Goal: Information Seeking & Learning: Learn about a topic

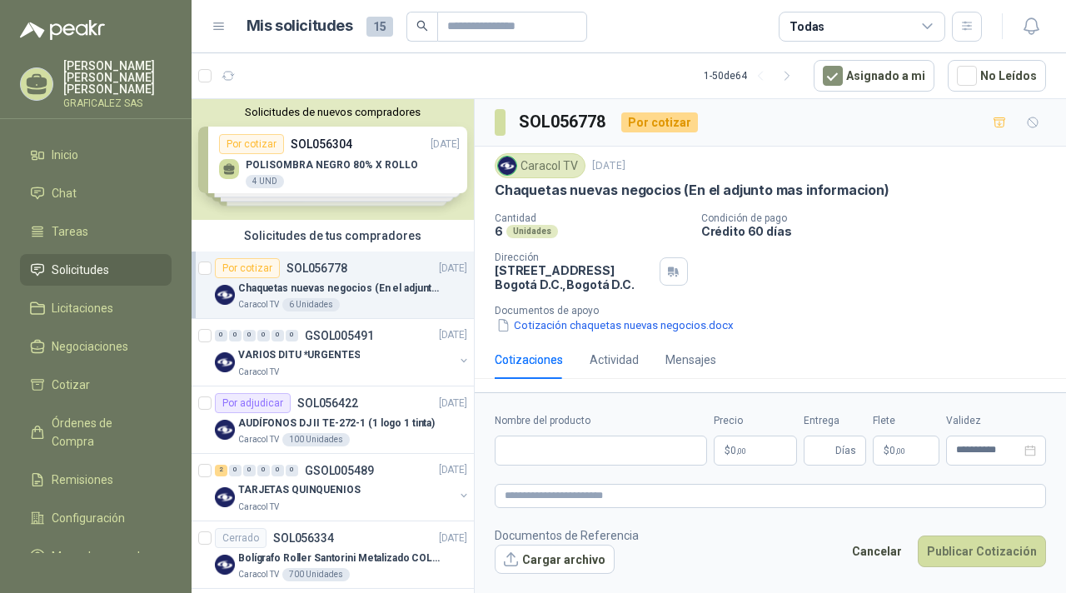
scroll to position [6, 0]
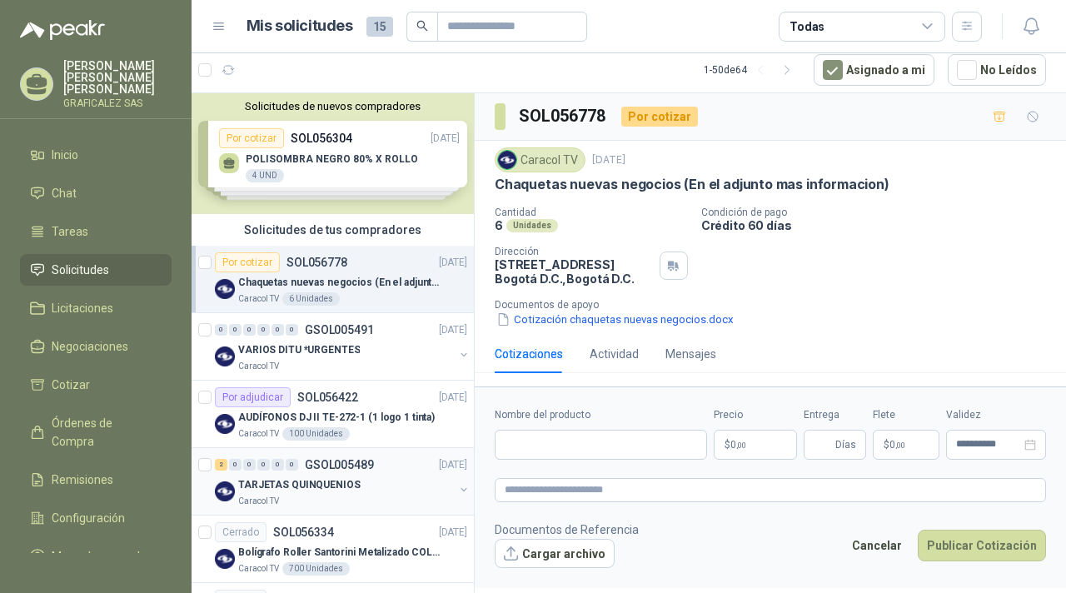
click at [380, 483] on div "TARJETAS QUINQUENIOS" at bounding box center [346, 485] width 216 height 20
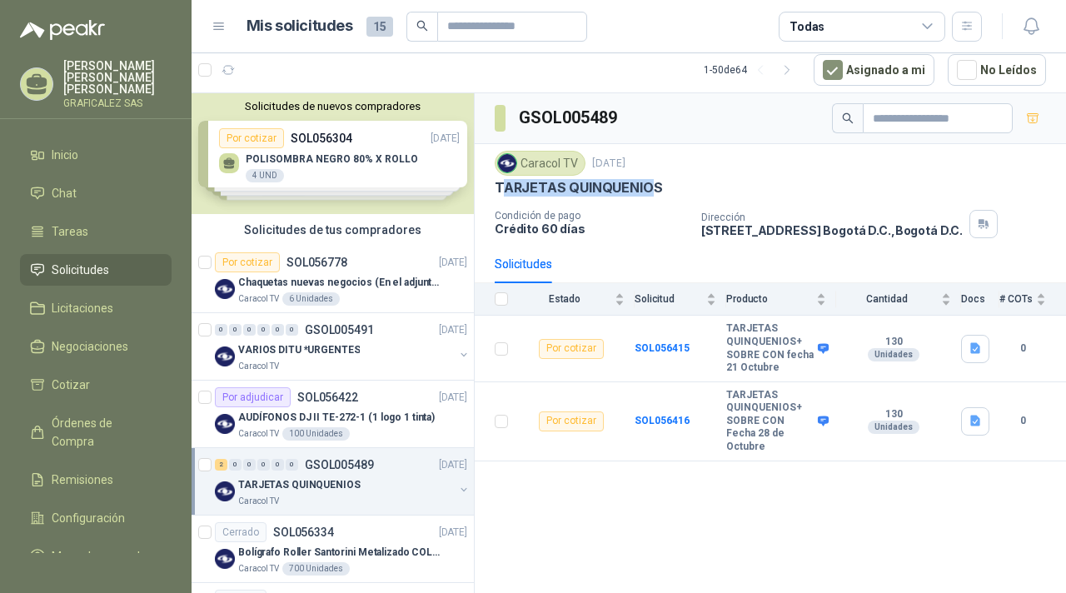
drag, startPoint x: 501, startPoint y: 186, endPoint x: 655, endPoint y: 186, distance: 154.1
click at [654, 186] on p "TARJETAS QUINQUENIOS" at bounding box center [578, 187] width 167 height 17
click at [672, 185] on div "TARJETAS QUINQUENIOS" at bounding box center [771, 187] width 552 height 17
drag, startPoint x: 497, startPoint y: 187, endPoint x: 672, endPoint y: 195, distance: 175.1
click at [672, 195] on div "TARJETAS QUINQUENIOS" at bounding box center [771, 187] width 552 height 17
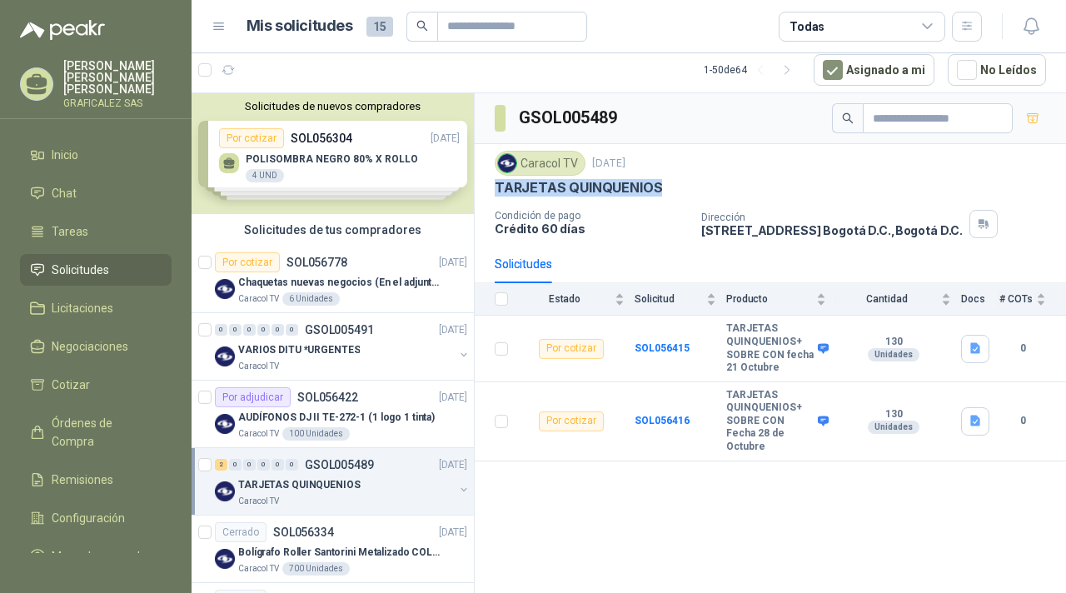
copy p "TARJETAS QUINQUENIOS"
click at [310, 529] on p "SOL056334" at bounding box center [303, 533] width 61 height 12
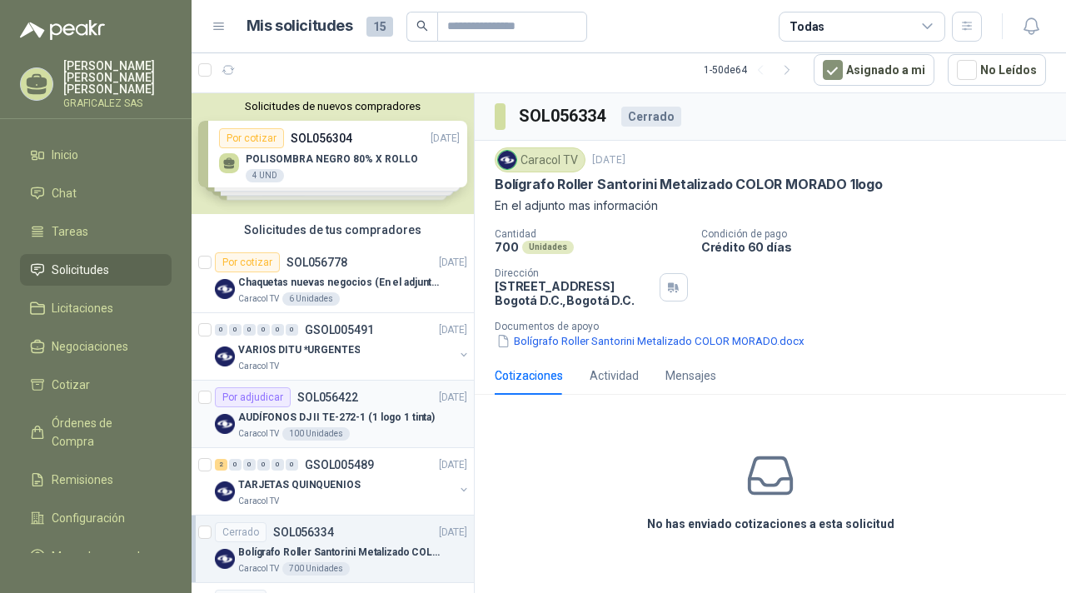
click at [351, 410] on p "AUDÍFONOS DJ II TE-272-1 (1 logo 1 tinta)" at bounding box center [336, 418] width 197 height 16
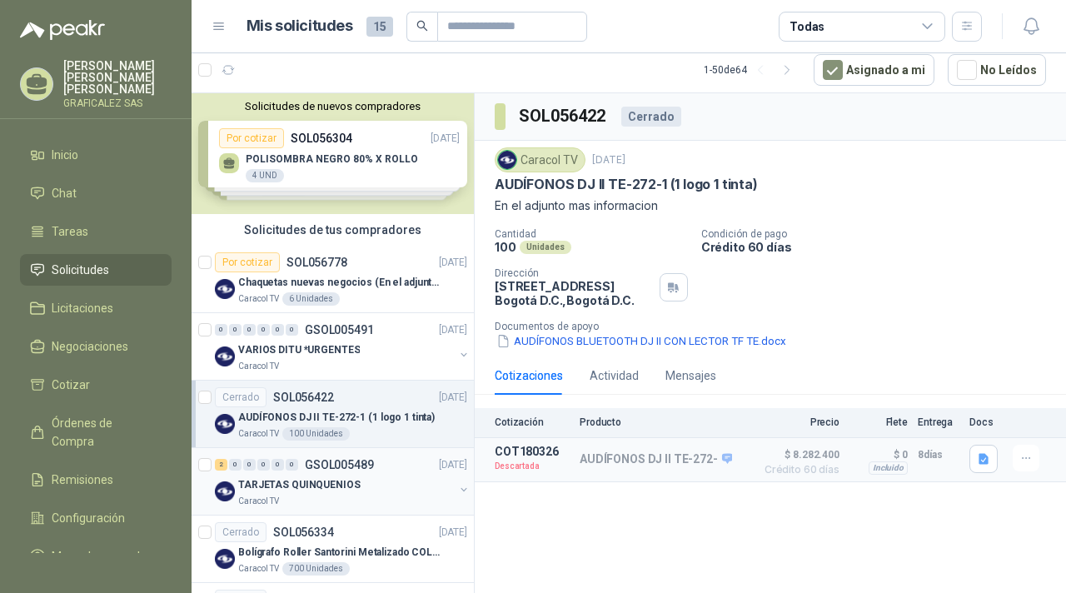
click at [352, 491] on p "TARJETAS QUINQUENIOS" at bounding box center [299, 485] width 122 height 16
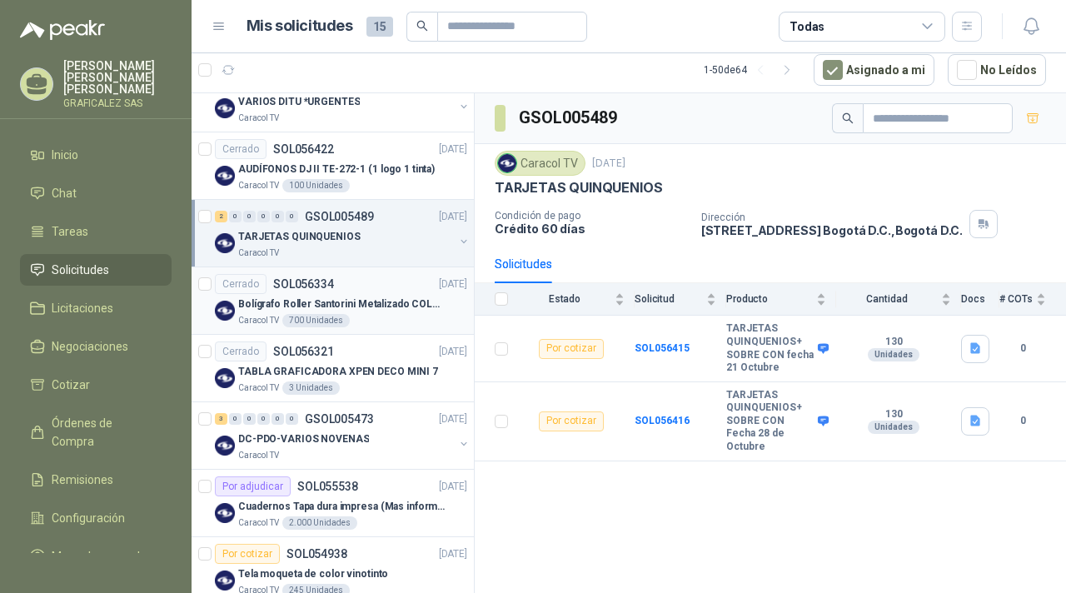
scroll to position [254, 0]
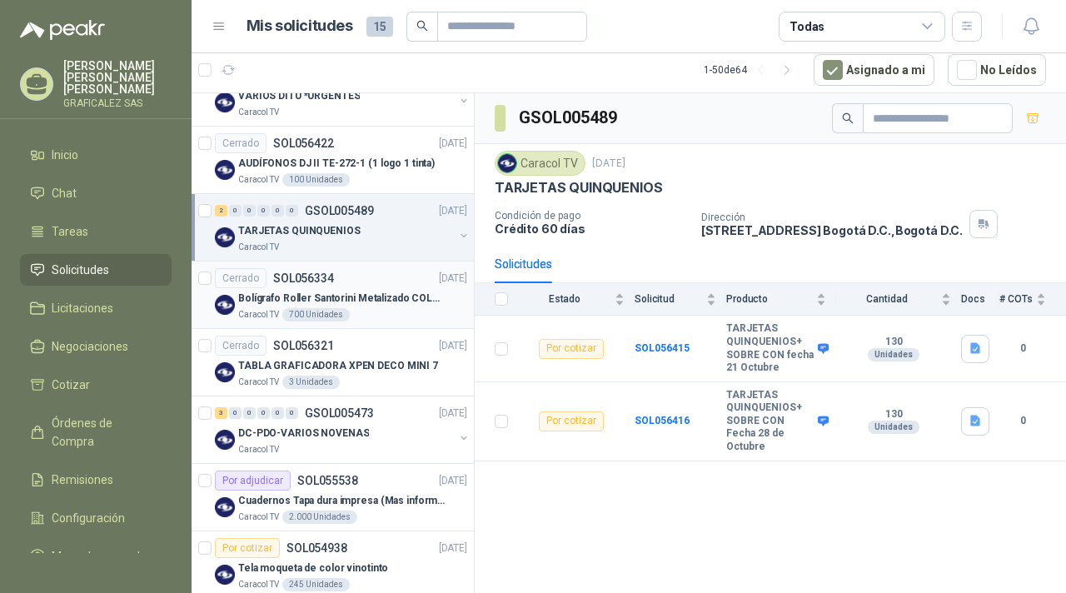
click at [391, 306] on div "Bolígrafo Roller Santorini Metalizado COLOR MORADO 1logo" at bounding box center [352, 298] width 229 height 20
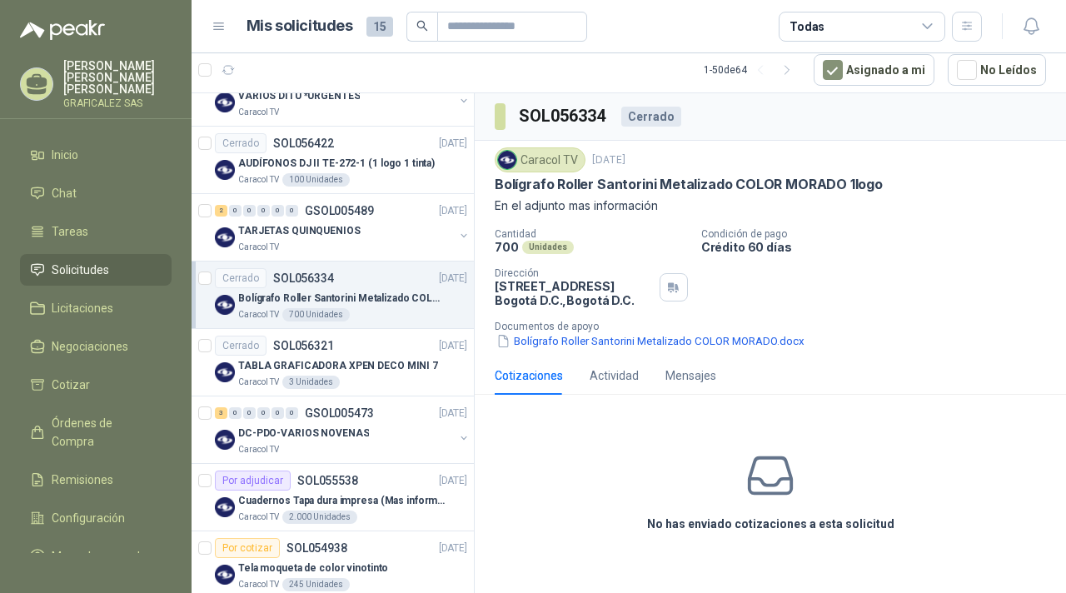
click at [527, 377] on div "Cotizaciones" at bounding box center [529, 376] width 68 height 18
click at [533, 342] on button "Bolígrafo Roller Santorini Metalizado COLOR MORADO.docx" at bounding box center [651, 340] width 312 height 17
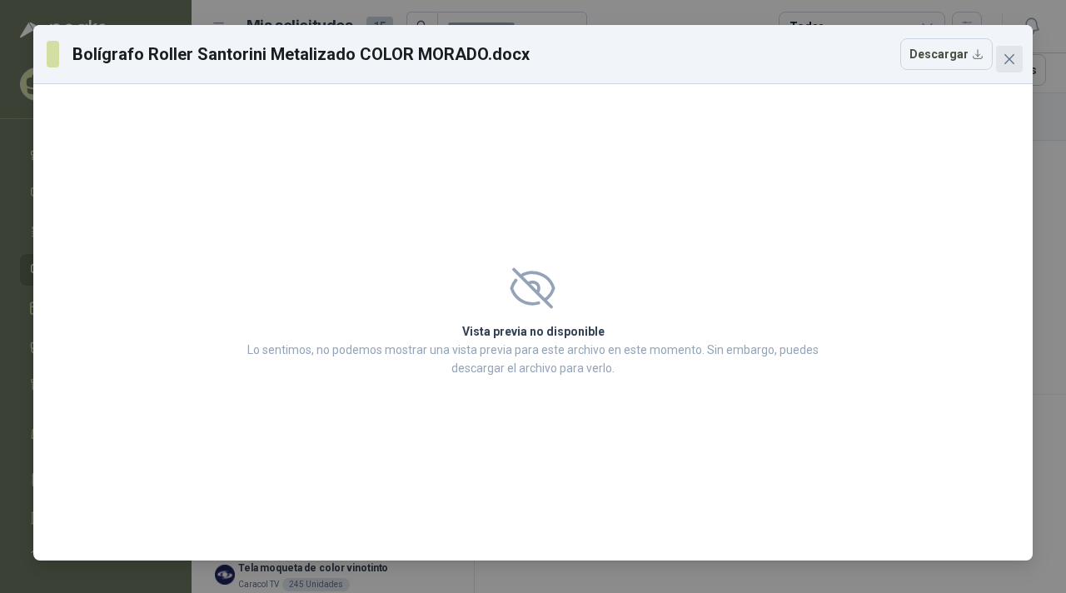
click at [1015, 54] on icon "close" at bounding box center [1009, 58] width 13 height 13
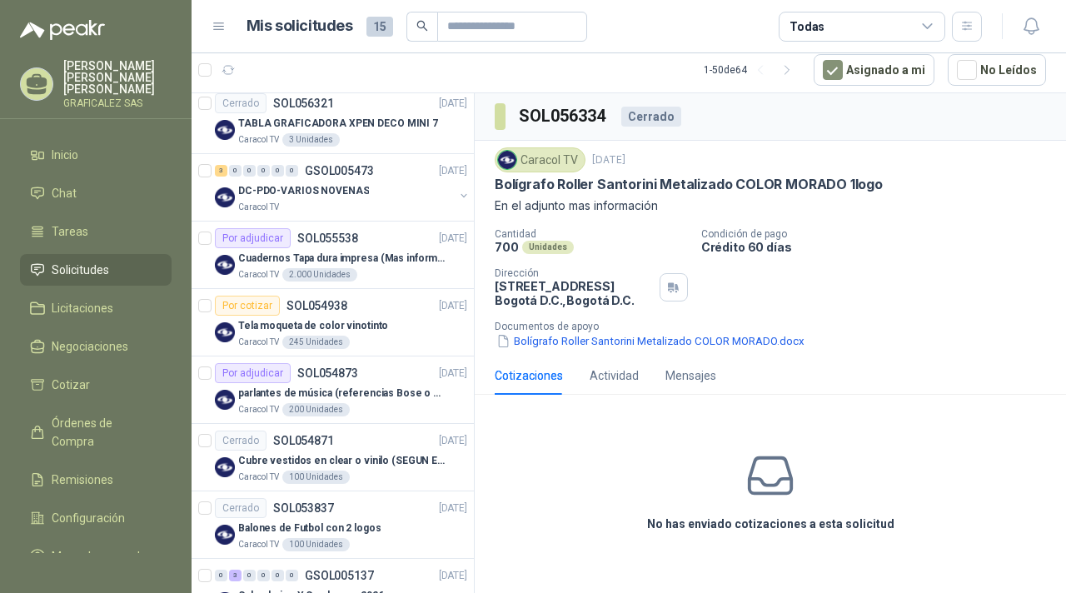
scroll to position [506, 0]
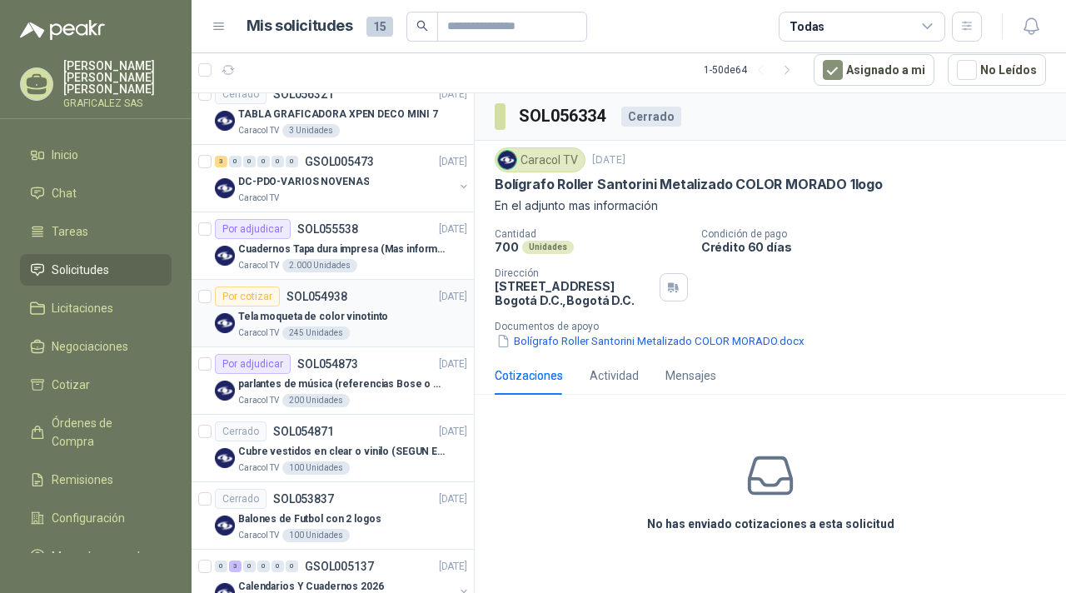
click at [361, 311] on p "Tela moqueta de color vinotinto" at bounding box center [313, 317] width 150 height 16
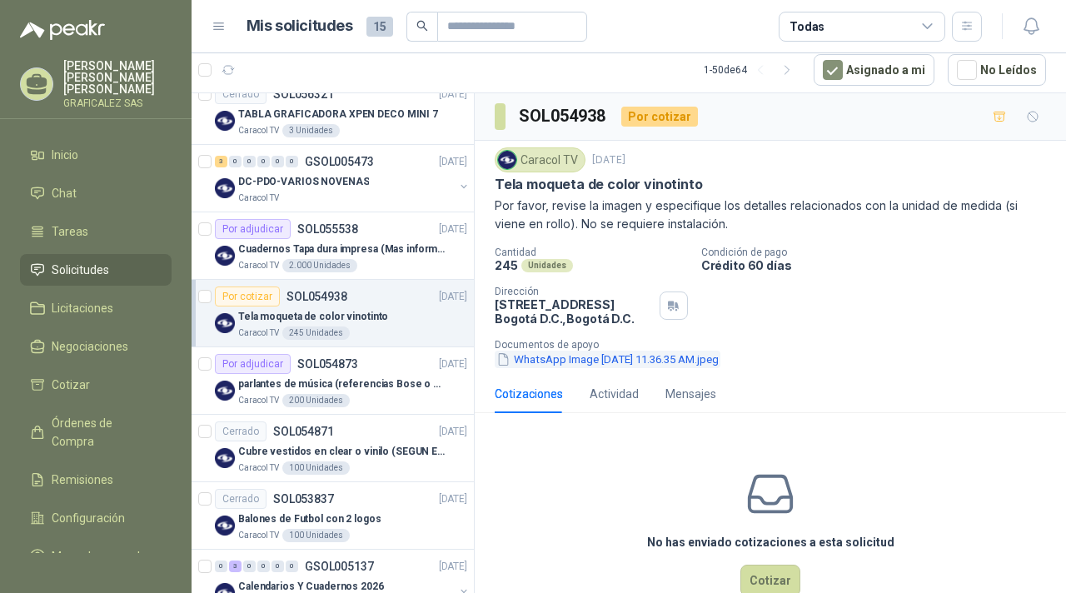
click at [602, 362] on button "WhatsApp Image [DATE] 11.36.35 AM.jpeg" at bounding box center [608, 359] width 226 height 17
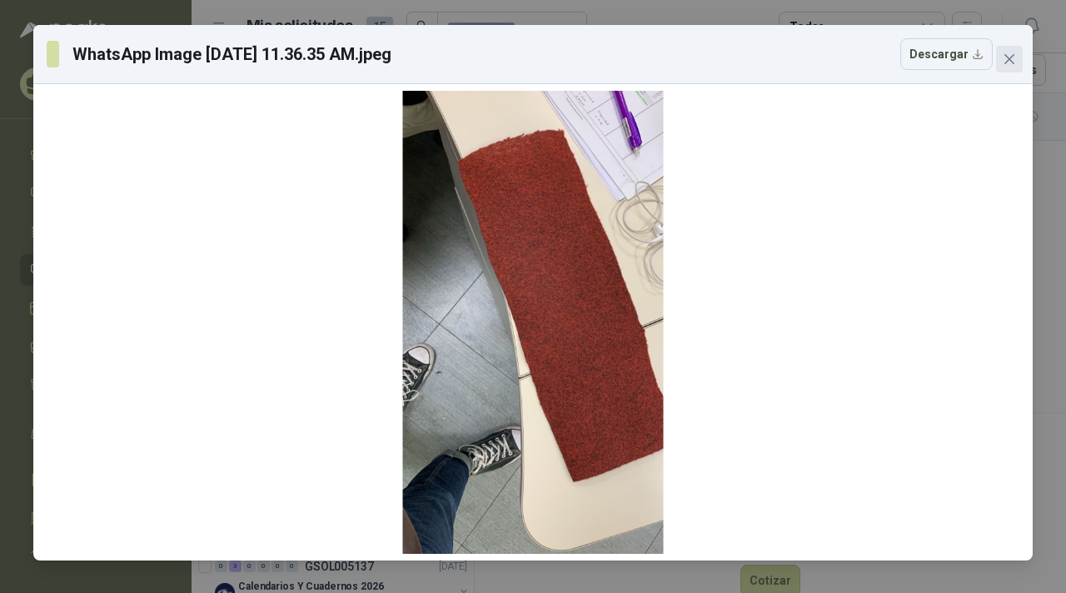
click at [1010, 70] on button "Close" at bounding box center [1009, 59] width 27 height 27
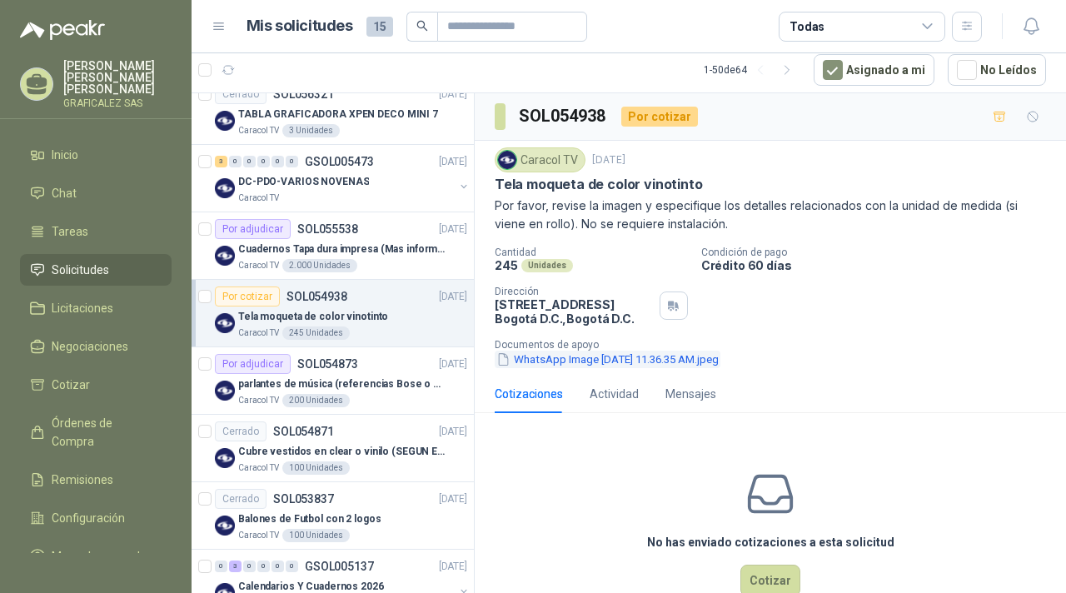
click at [584, 362] on button "WhatsApp Image [DATE] 11.36.35 AM.jpeg" at bounding box center [608, 359] width 226 height 17
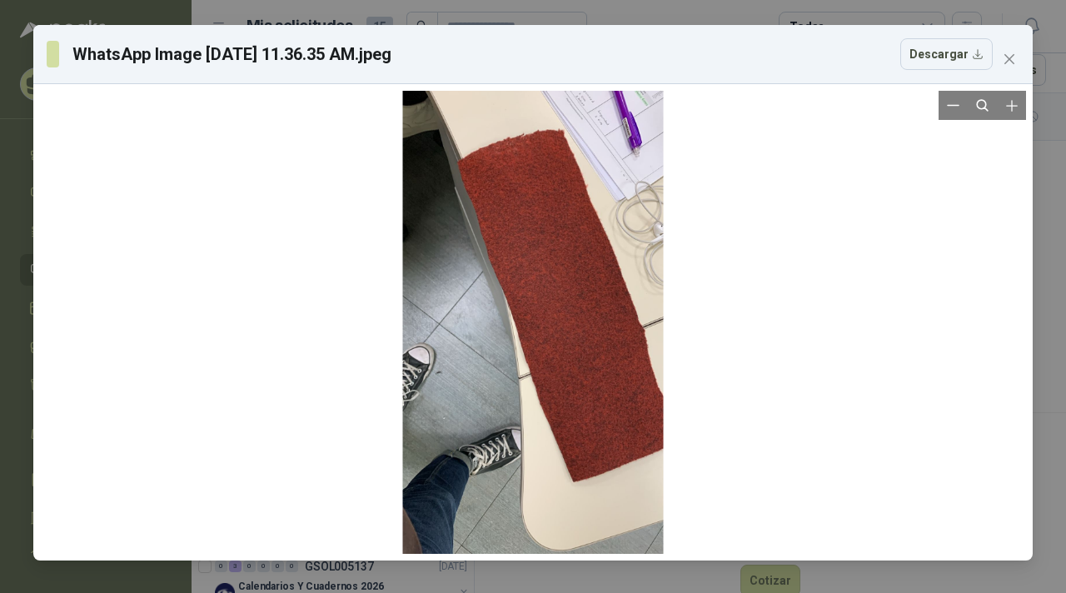
click at [757, 306] on div at bounding box center [533, 322] width 986 height 463
click at [1017, 50] on button "Close" at bounding box center [1009, 59] width 27 height 27
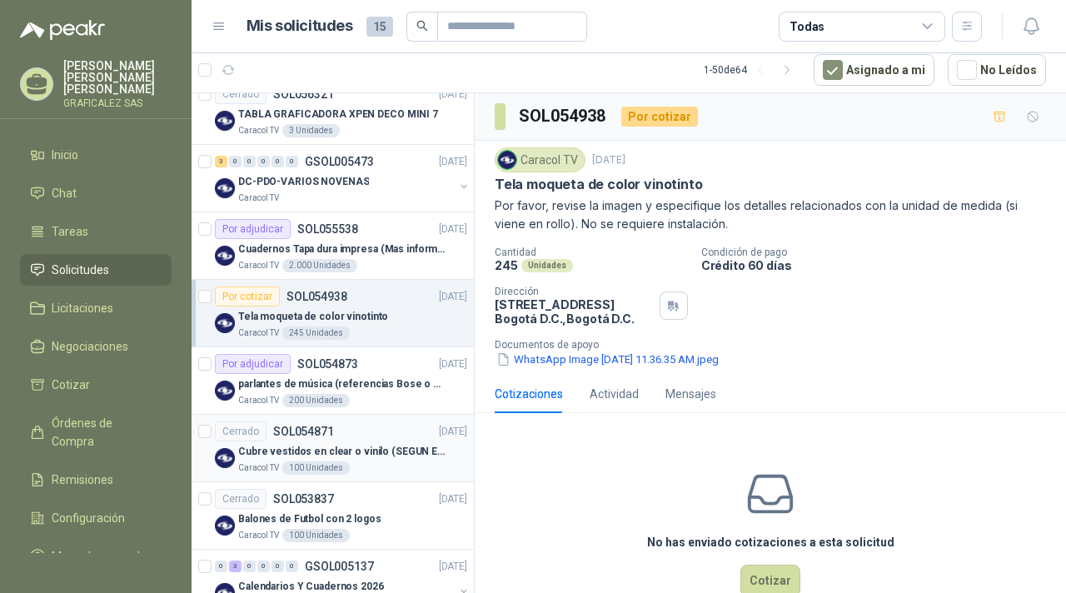
click at [372, 449] on p "Cubre vestidos en clear o vinilo (SEGUN ESPECIFICACIONES DEL ADJUNTO)" at bounding box center [341, 452] width 207 height 16
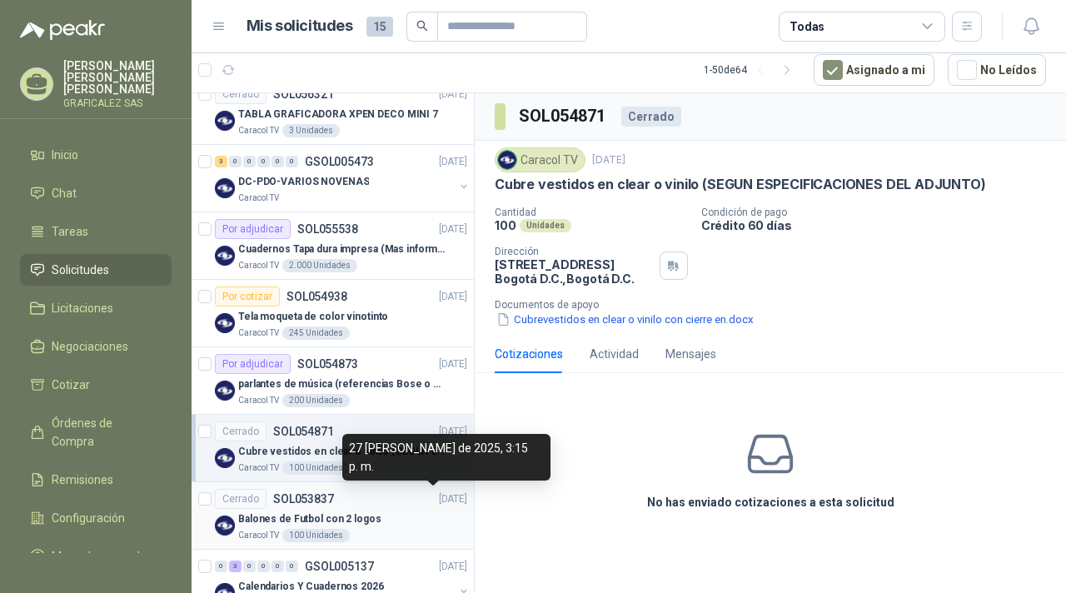
click at [439, 503] on p "[DATE]" at bounding box center [453, 500] width 28 height 16
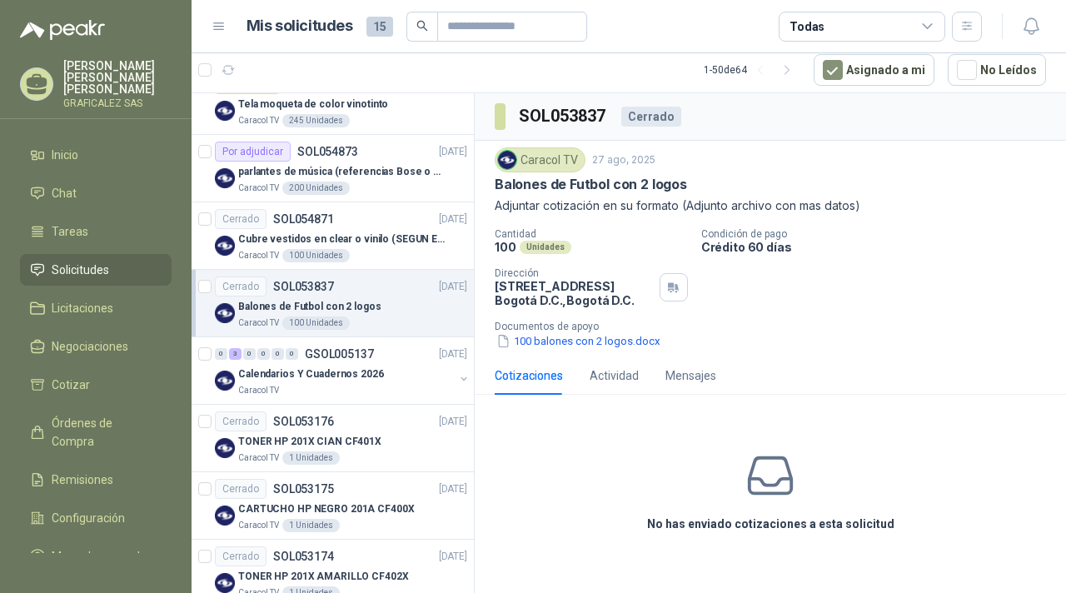
scroll to position [796, 0]
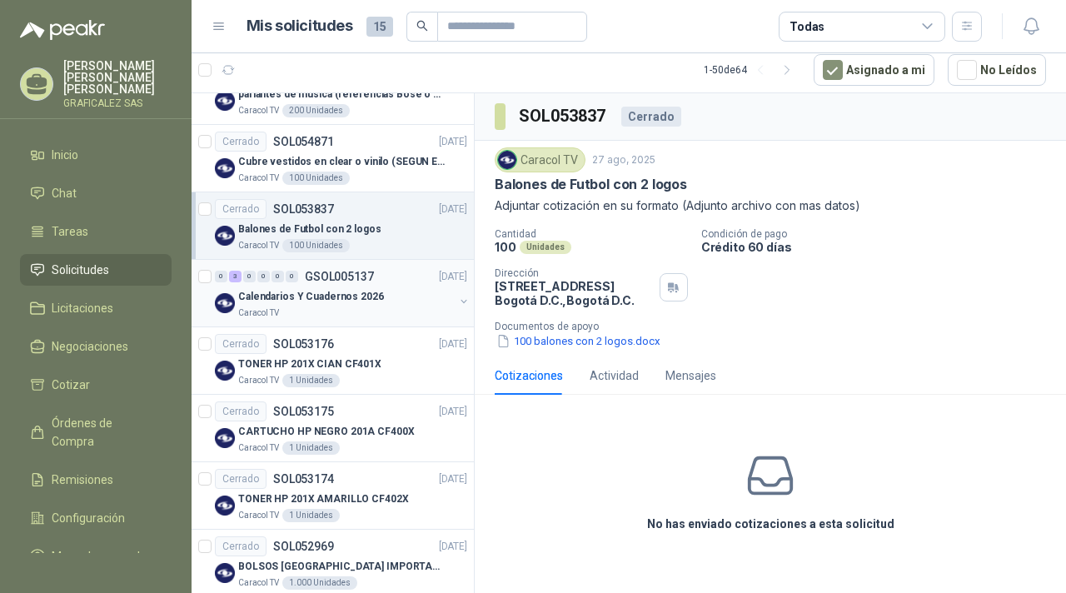
click at [353, 312] on div "Caracol TV" at bounding box center [346, 313] width 216 height 13
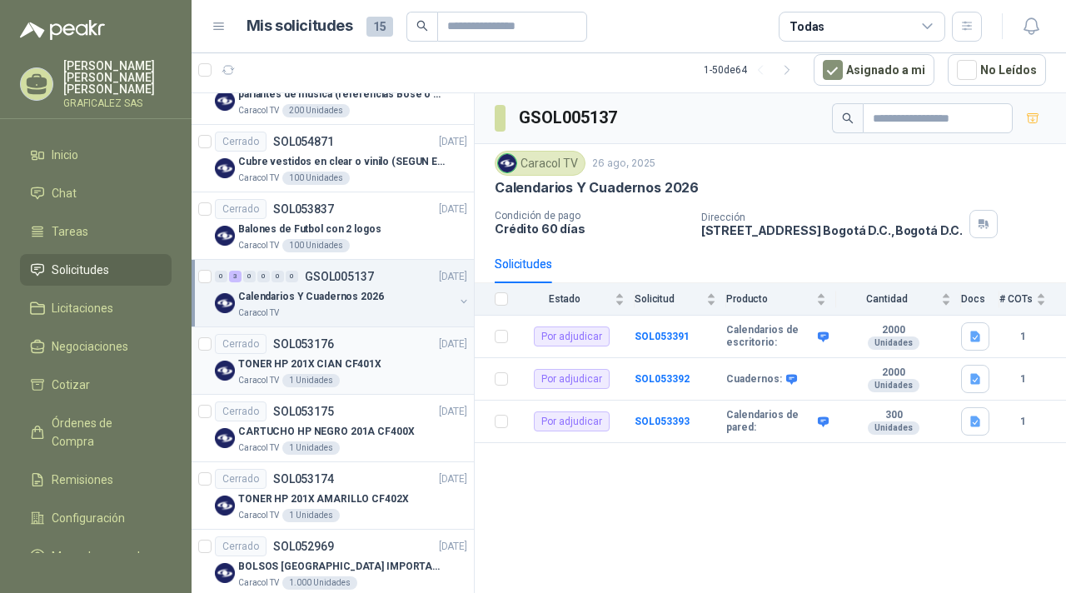
click at [367, 360] on p "TONER HP 201X CIAN CF401X" at bounding box center [309, 365] width 143 height 16
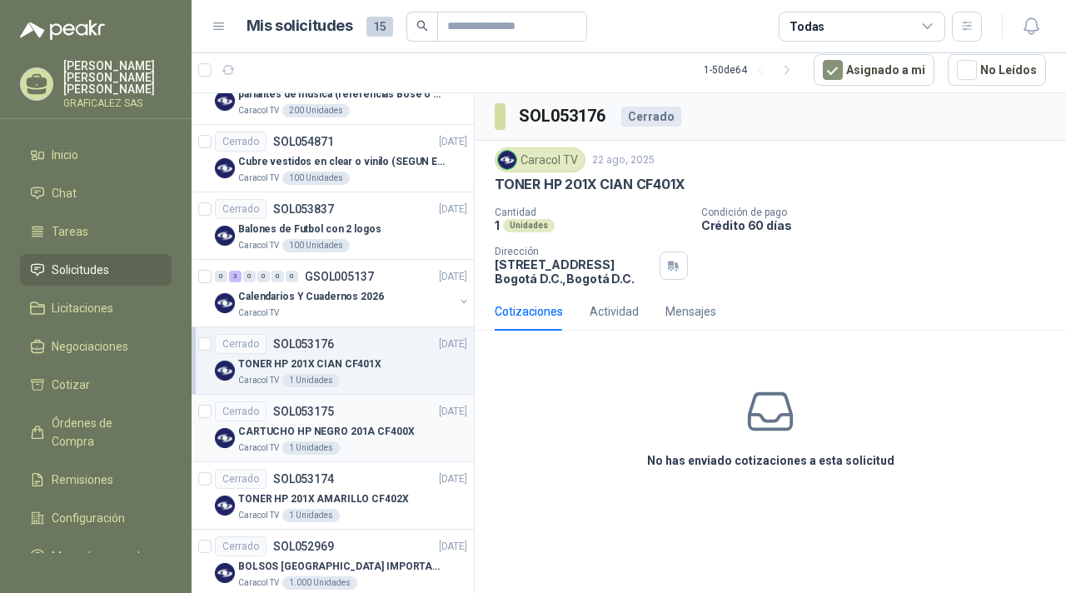
click at [364, 443] on div "Caracol TV 1 Unidades" at bounding box center [352, 448] width 229 height 13
